Goal: Task Accomplishment & Management: Manage account settings

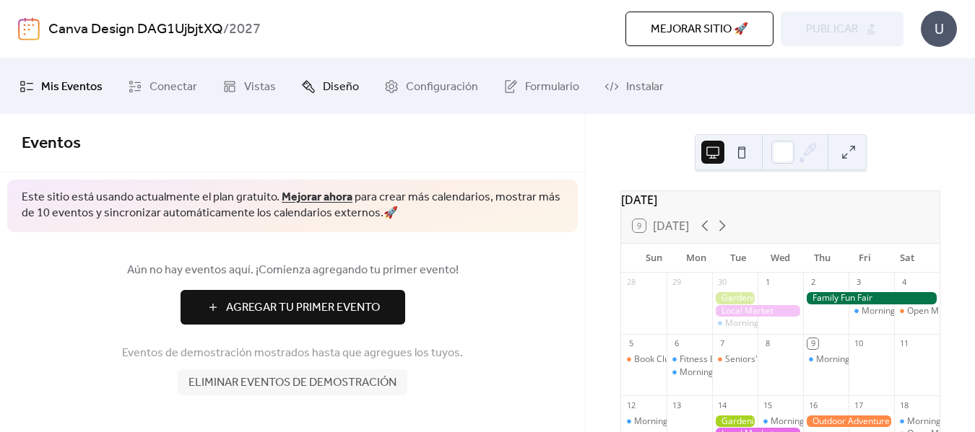
click at [316, 81] on link "Diseño" at bounding box center [329, 86] width 79 height 44
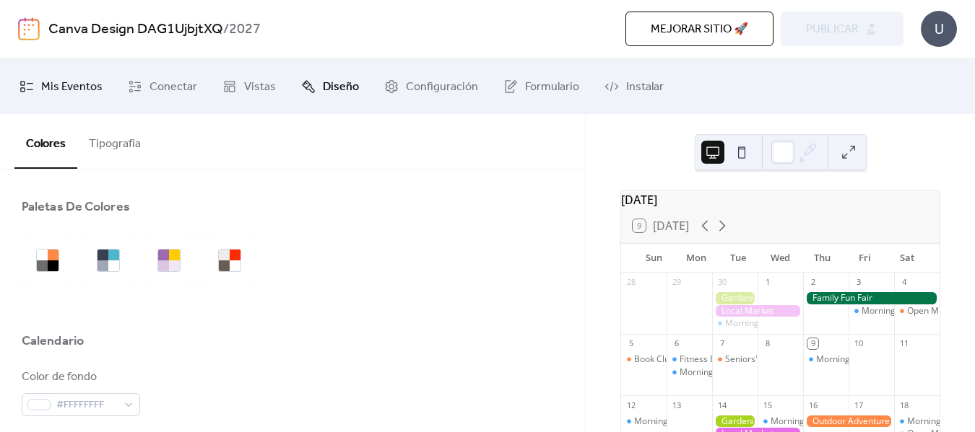
click at [79, 87] on span "Mis Eventos" at bounding box center [71, 87] width 61 height 22
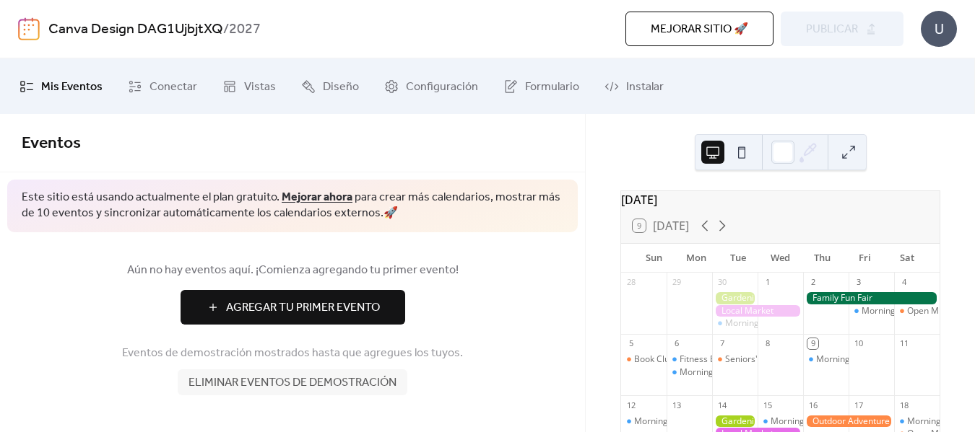
click at [346, 387] on span "Eliminar eventos de demostración" at bounding box center [292, 383] width 208 height 17
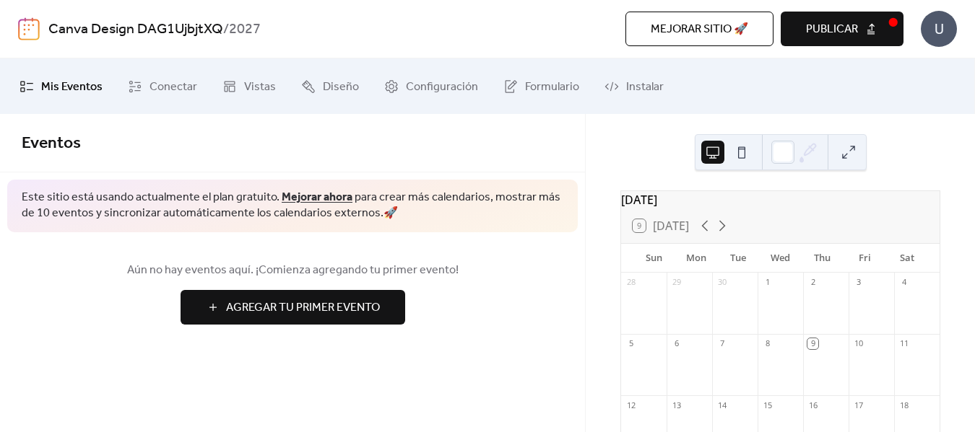
click at [701, 204] on div "[DATE]" at bounding box center [780, 199] width 318 height 17
click at [706, 229] on icon at bounding box center [704, 225] width 17 height 17
click at [731, 232] on icon at bounding box center [721, 225] width 17 height 17
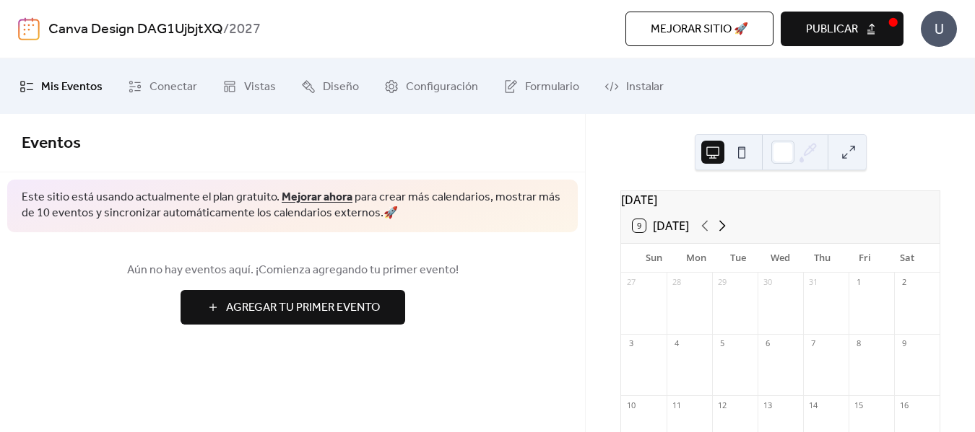
click at [731, 232] on icon at bounding box center [721, 225] width 17 height 17
click at [726, 232] on icon at bounding box center [721, 225] width 17 height 17
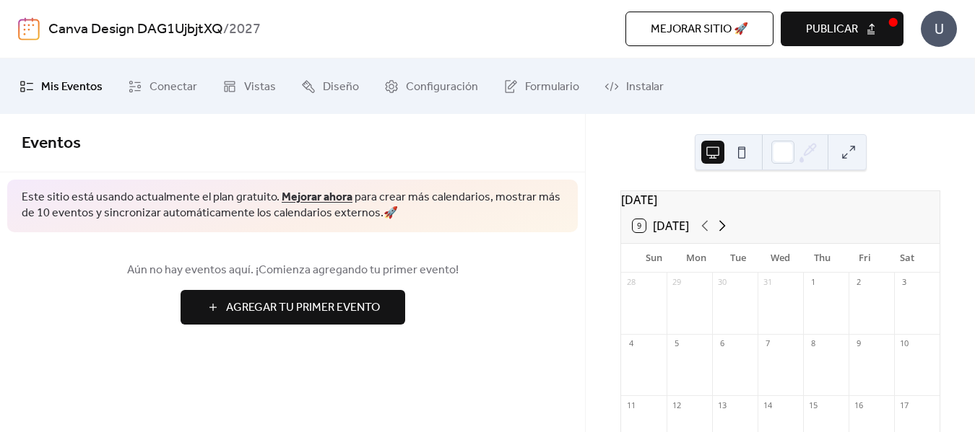
click at [726, 232] on icon at bounding box center [721, 225] width 17 height 17
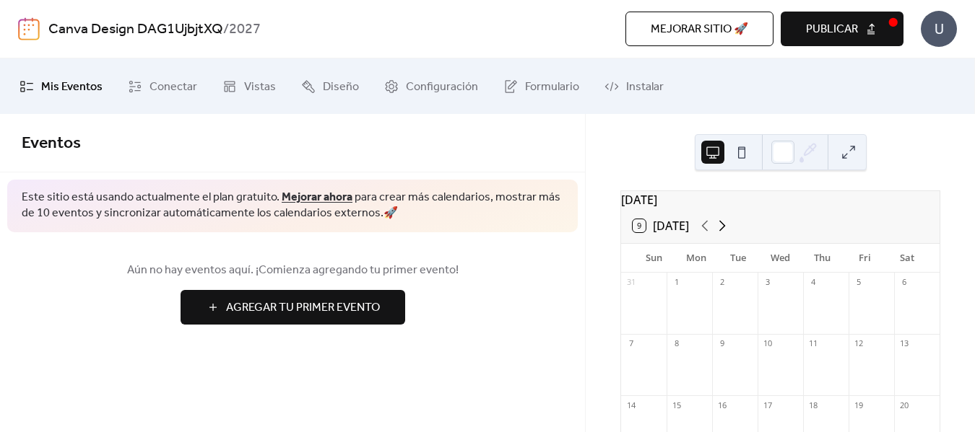
click at [726, 232] on icon at bounding box center [721, 225] width 17 height 17
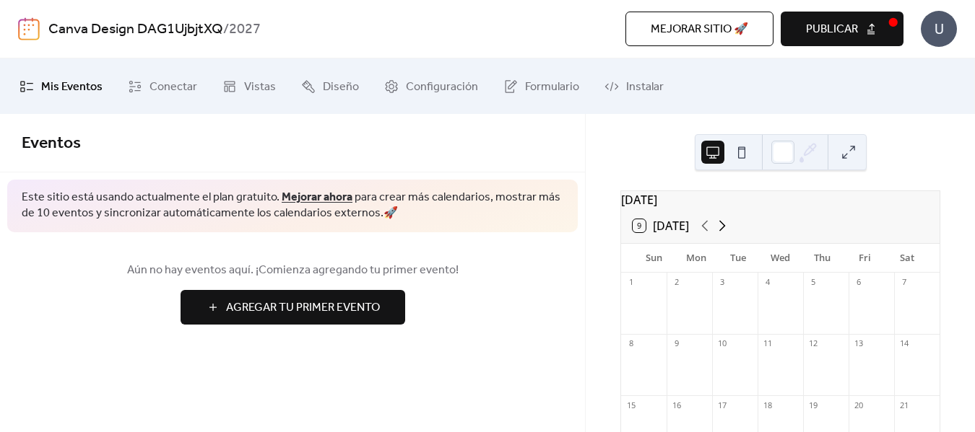
click at [726, 232] on icon at bounding box center [721, 225] width 17 height 17
click at [705, 232] on icon at bounding box center [705, 226] width 6 height 11
click at [629, 195] on div "[DATE]" at bounding box center [780, 199] width 318 height 17
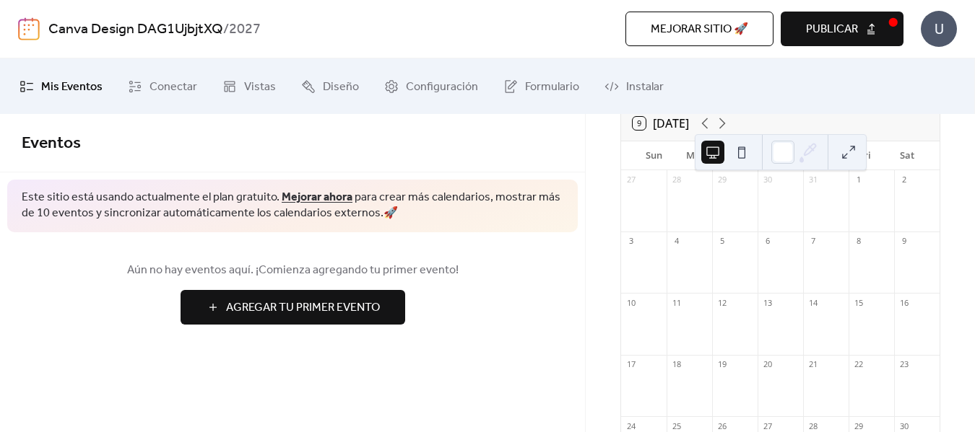
scroll to position [69, 0]
